Goal: Task Accomplishment & Management: Manage account settings

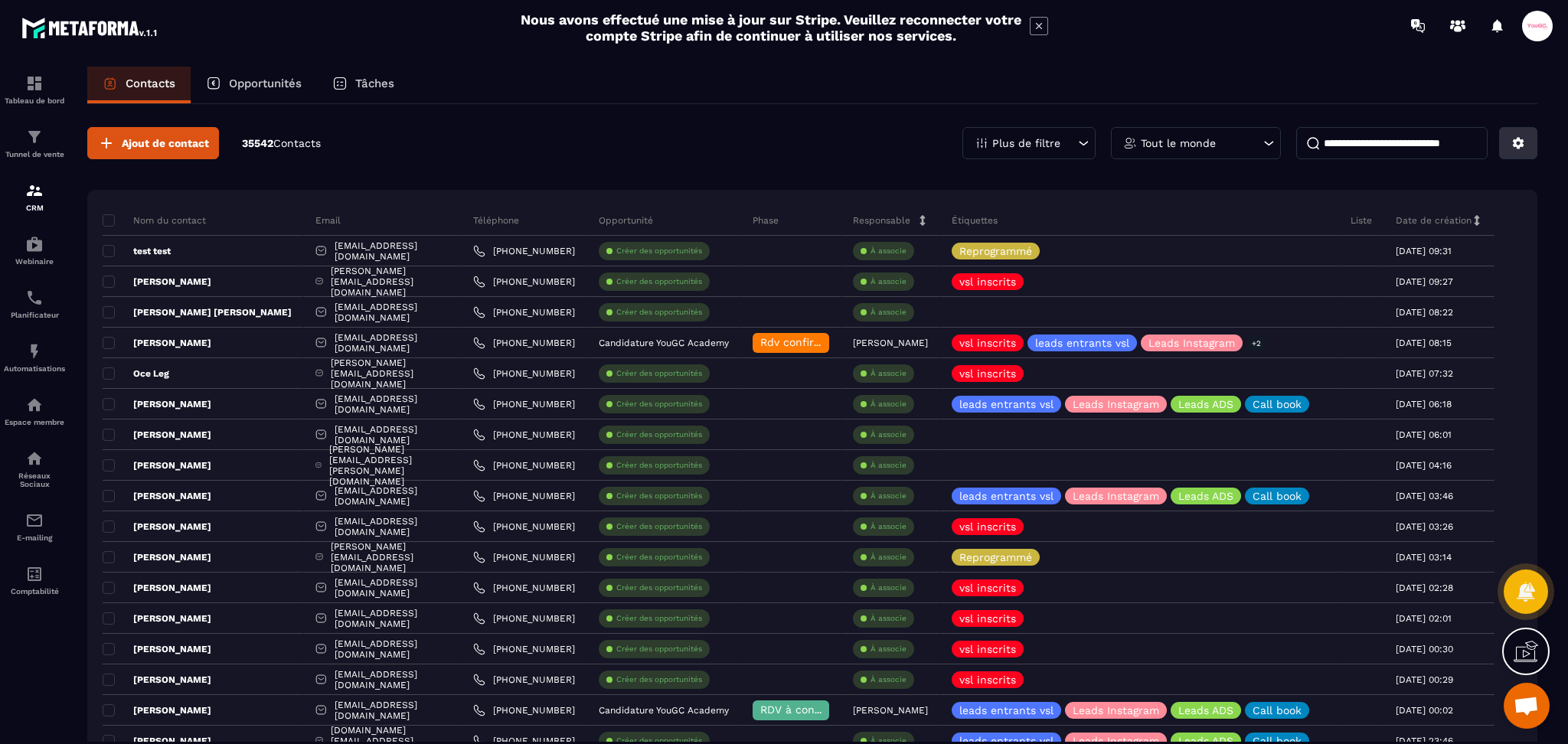
click at [1509, 145] on button at bounding box center [1518, 143] width 39 height 32
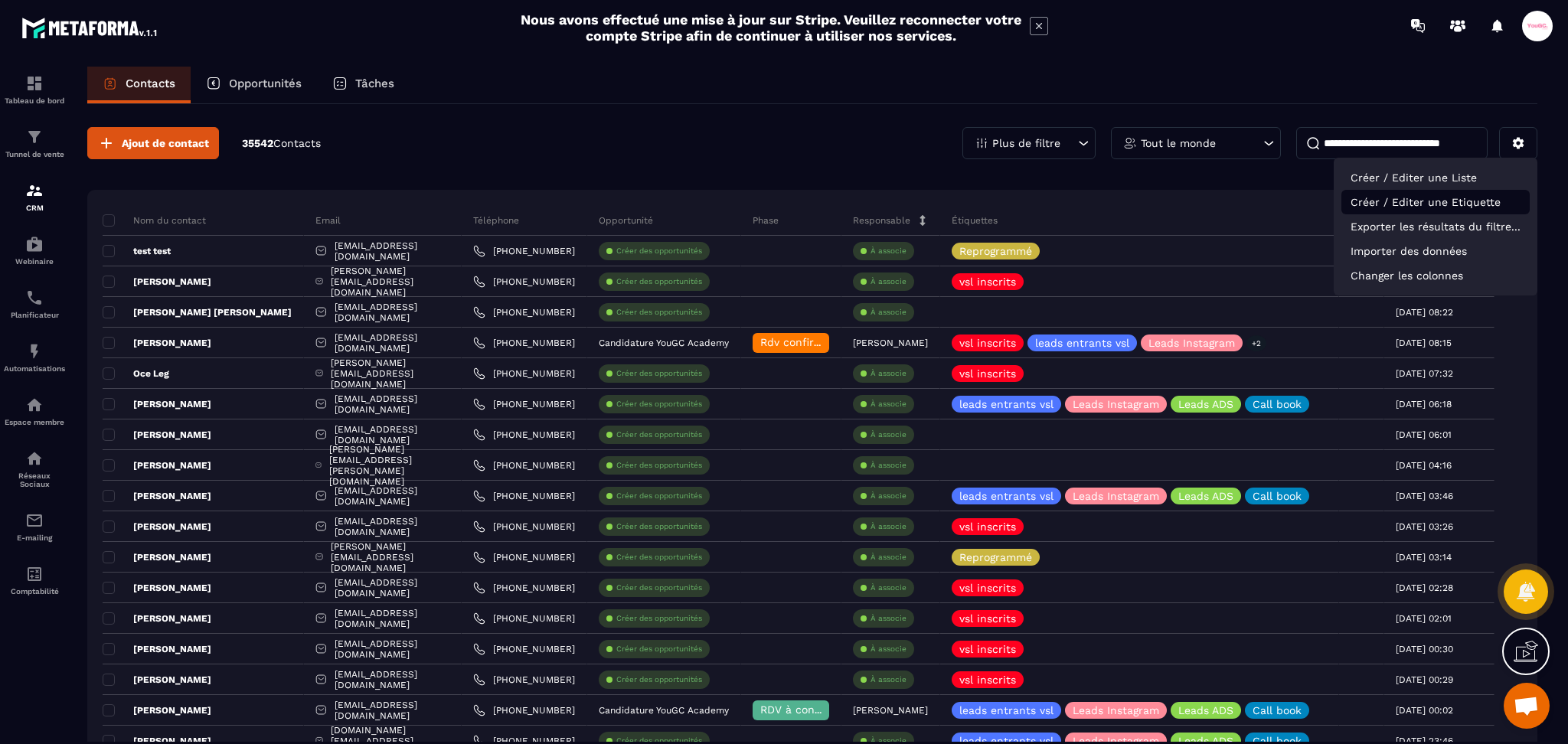
click at [1435, 199] on p "Créer / Editer une Etiquette" at bounding box center [1436, 202] width 189 height 25
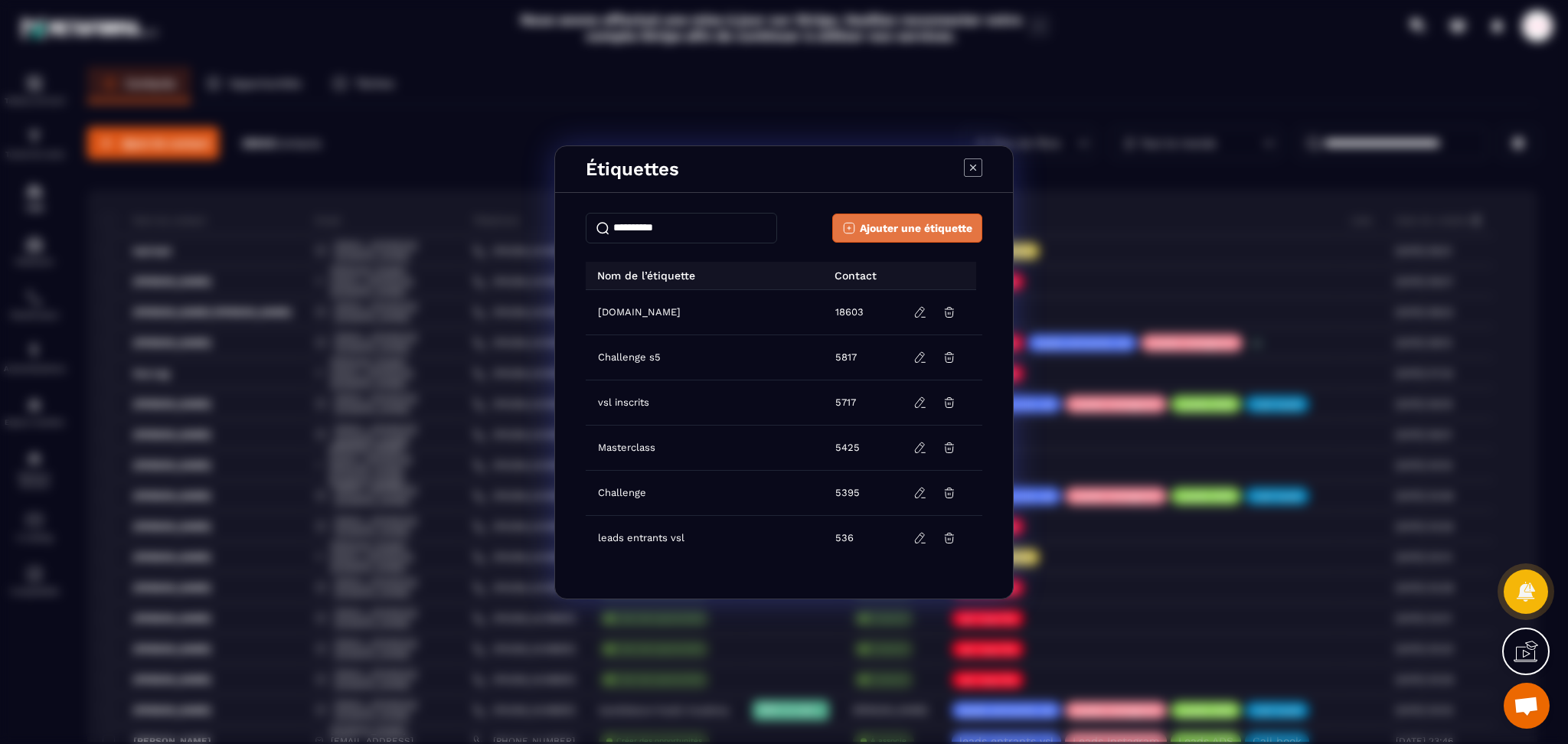
click at [953, 221] on span "Ajouter une étiquette" at bounding box center [915, 227] width 112 height 15
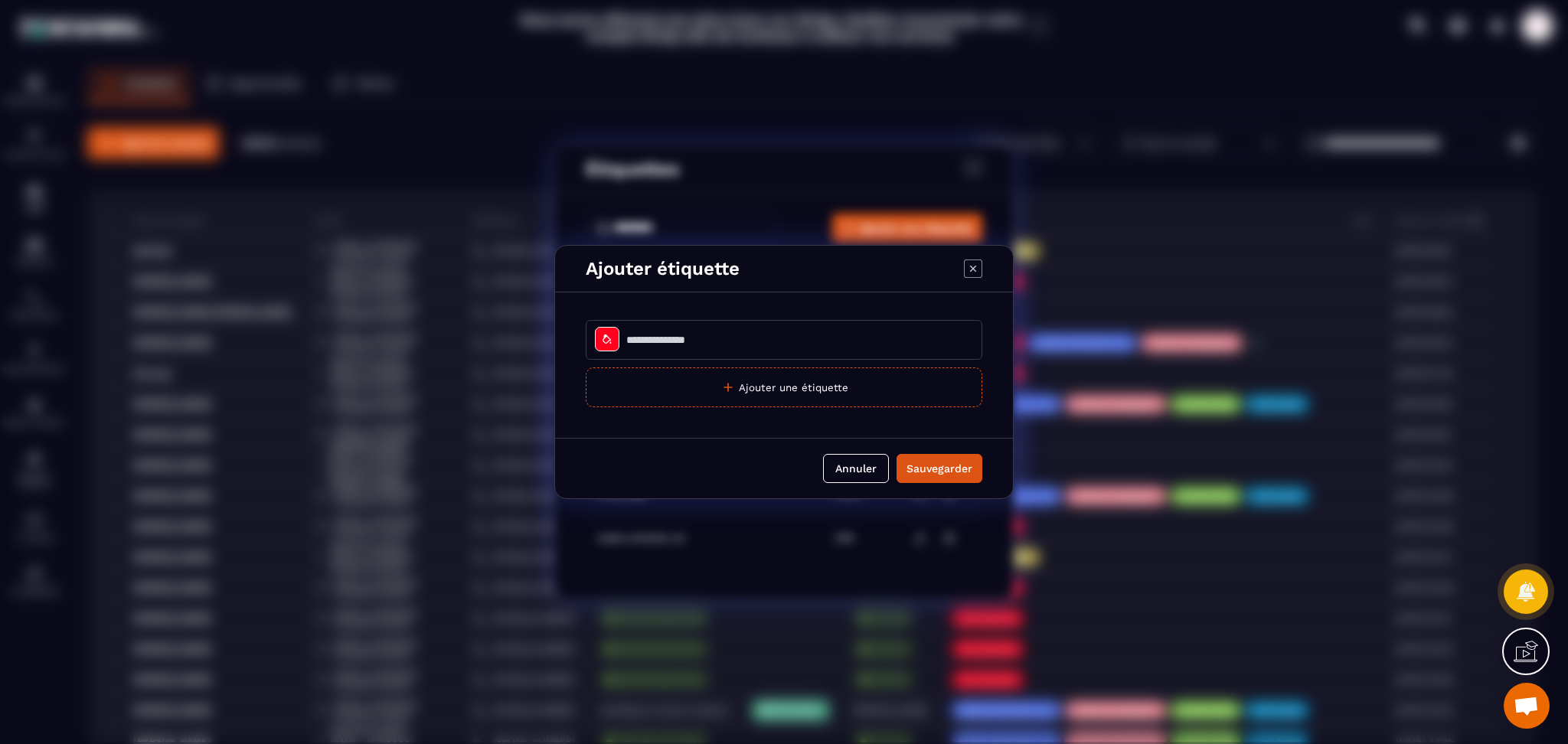
click at [694, 338] on input "Modal window" at bounding box center [783, 340] width 396 height 40
type input "*********"
click at [600, 340] on div "Modal window" at bounding box center [607, 339] width 25 height 25
click at [543, 426] on div at bounding box center [545, 425] width 14 height 14
click at [961, 459] on button "Sauvegarder" at bounding box center [939, 468] width 85 height 29
